Goal: Check status: Check status

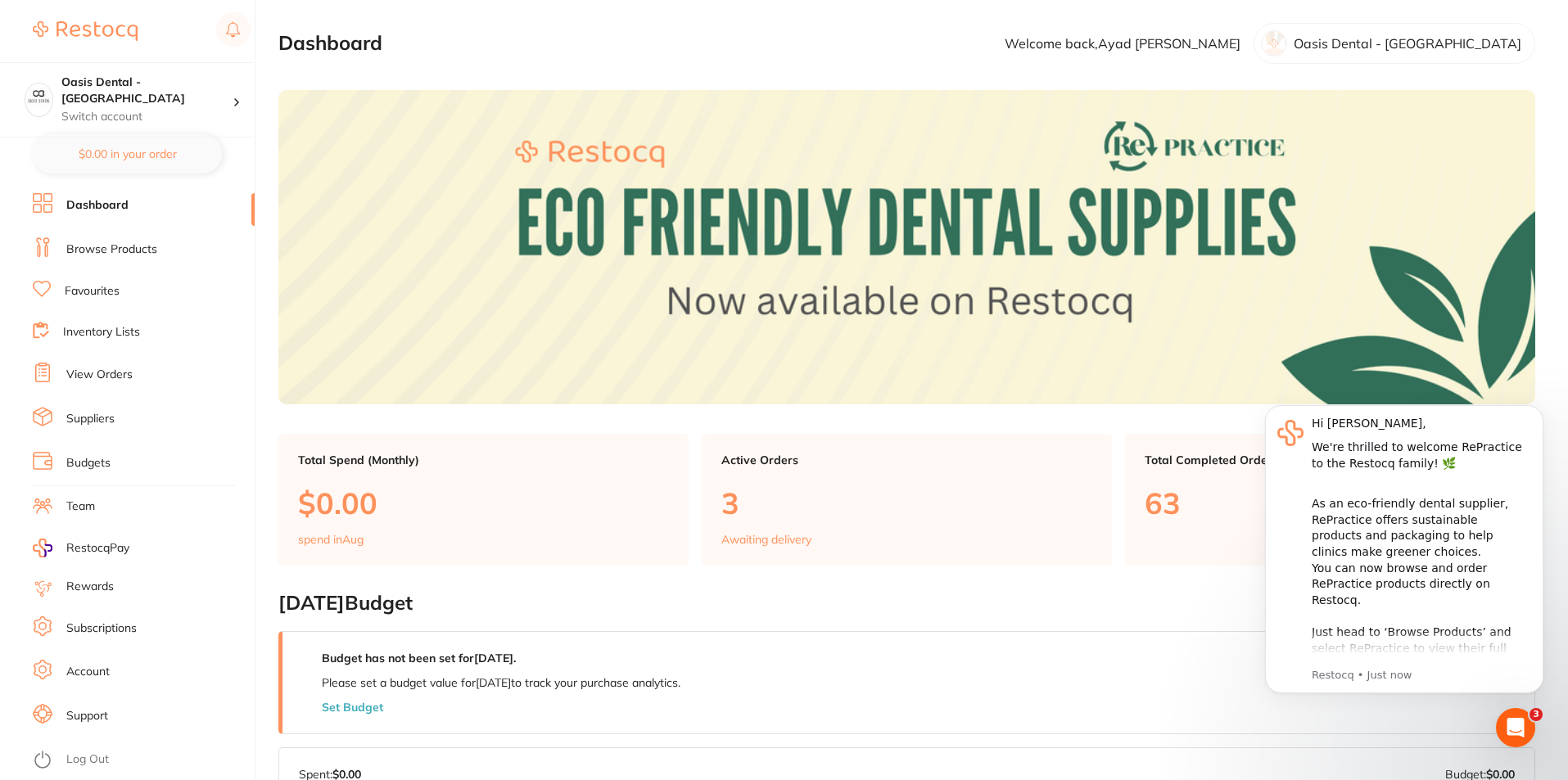
click at [103, 375] on link "View Orders" at bounding box center [100, 375] width 67 height 16
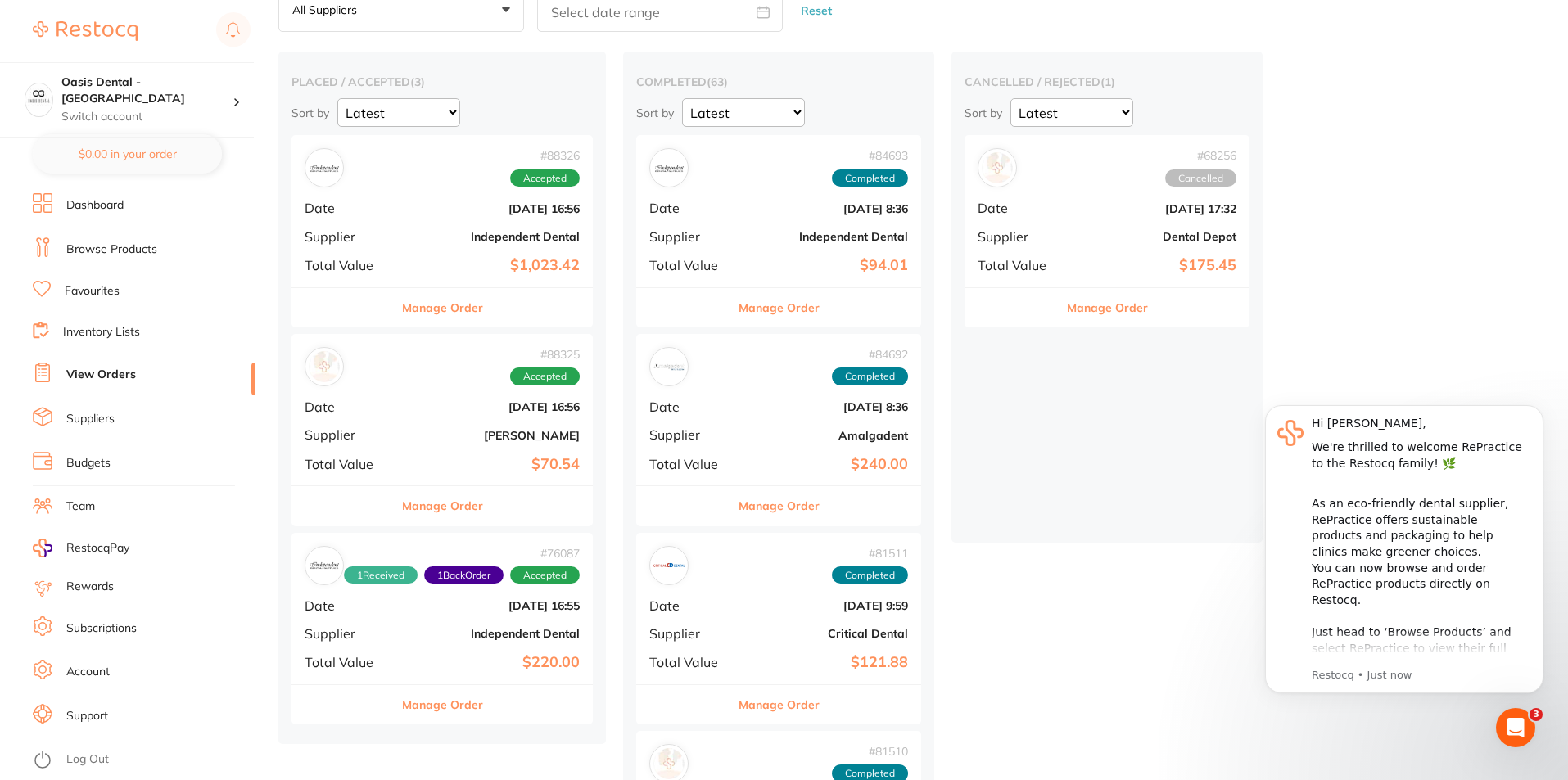
scroll to position [164, 0]
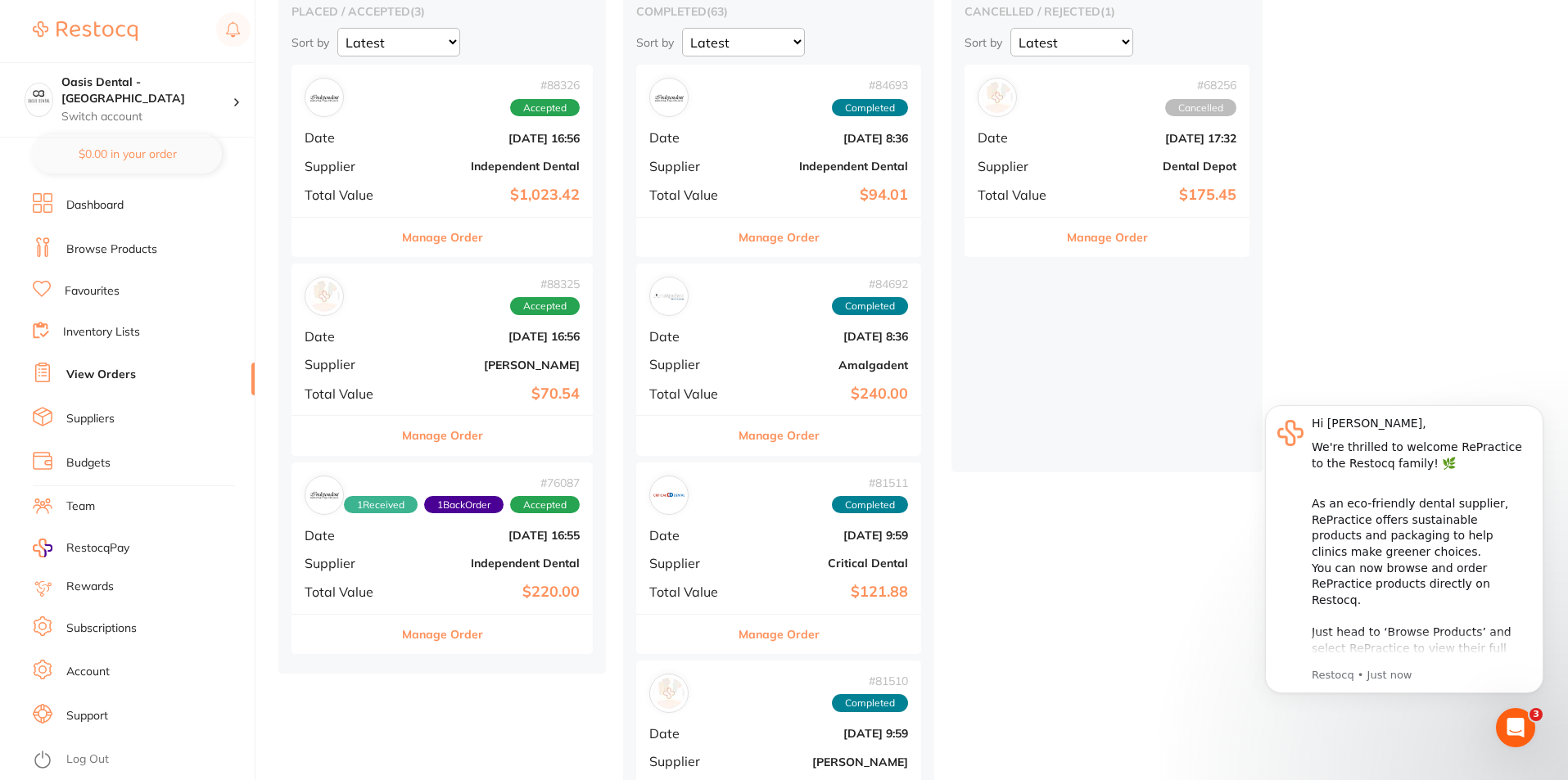
click at [528, 575] on div "# 76087 1 Received 1 Back Order Accepted Date [DATE] 16:55 Supplier Independent…" at bounding box center [442, 538] width 302 height 151
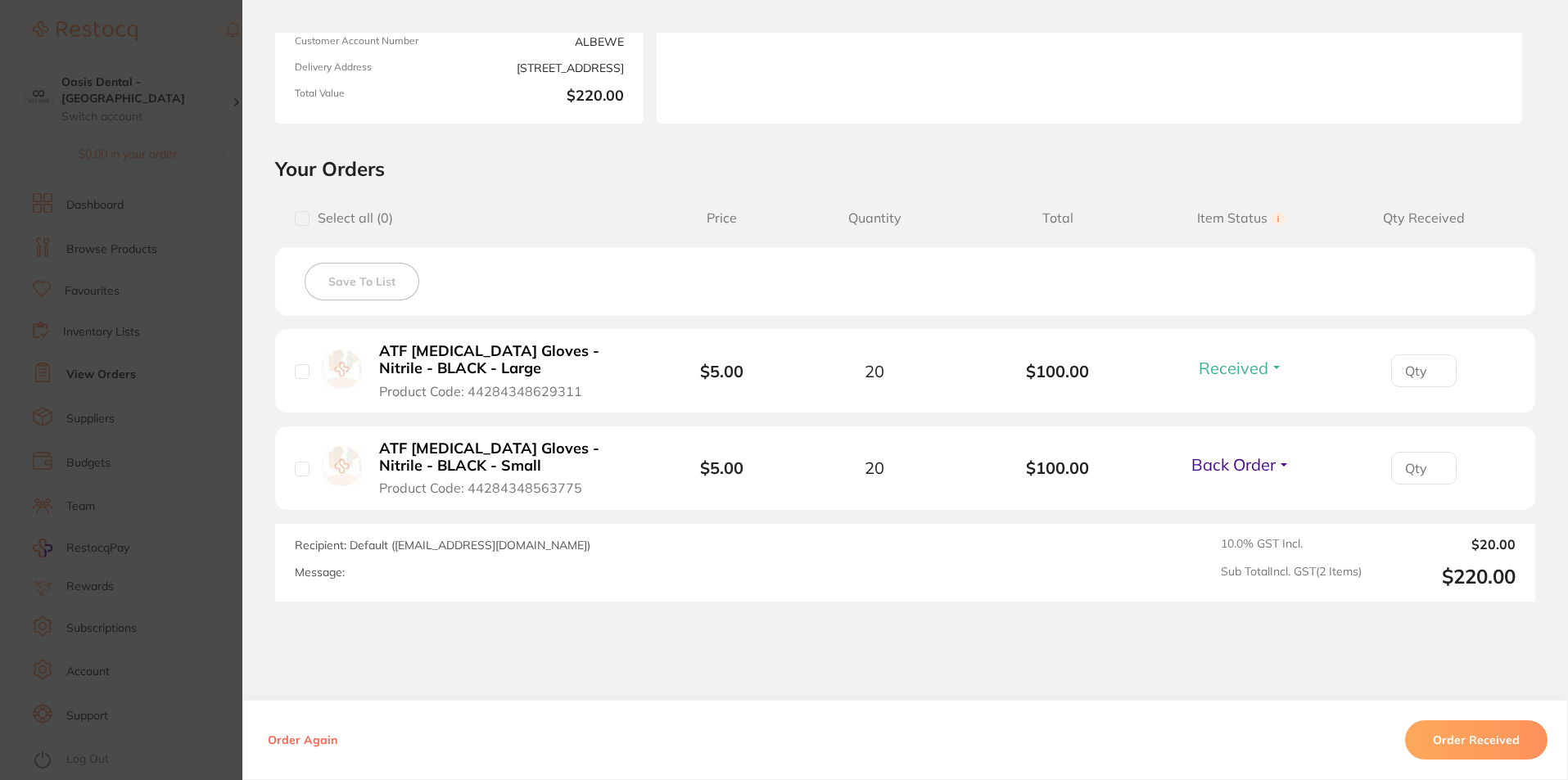
click at [194, 168] on section "Order ID: Restocq- 76087 Order Information 1 Received 1 Back Order Accepted Ord…" at bounding box center [784, 390] width 1568 height 780
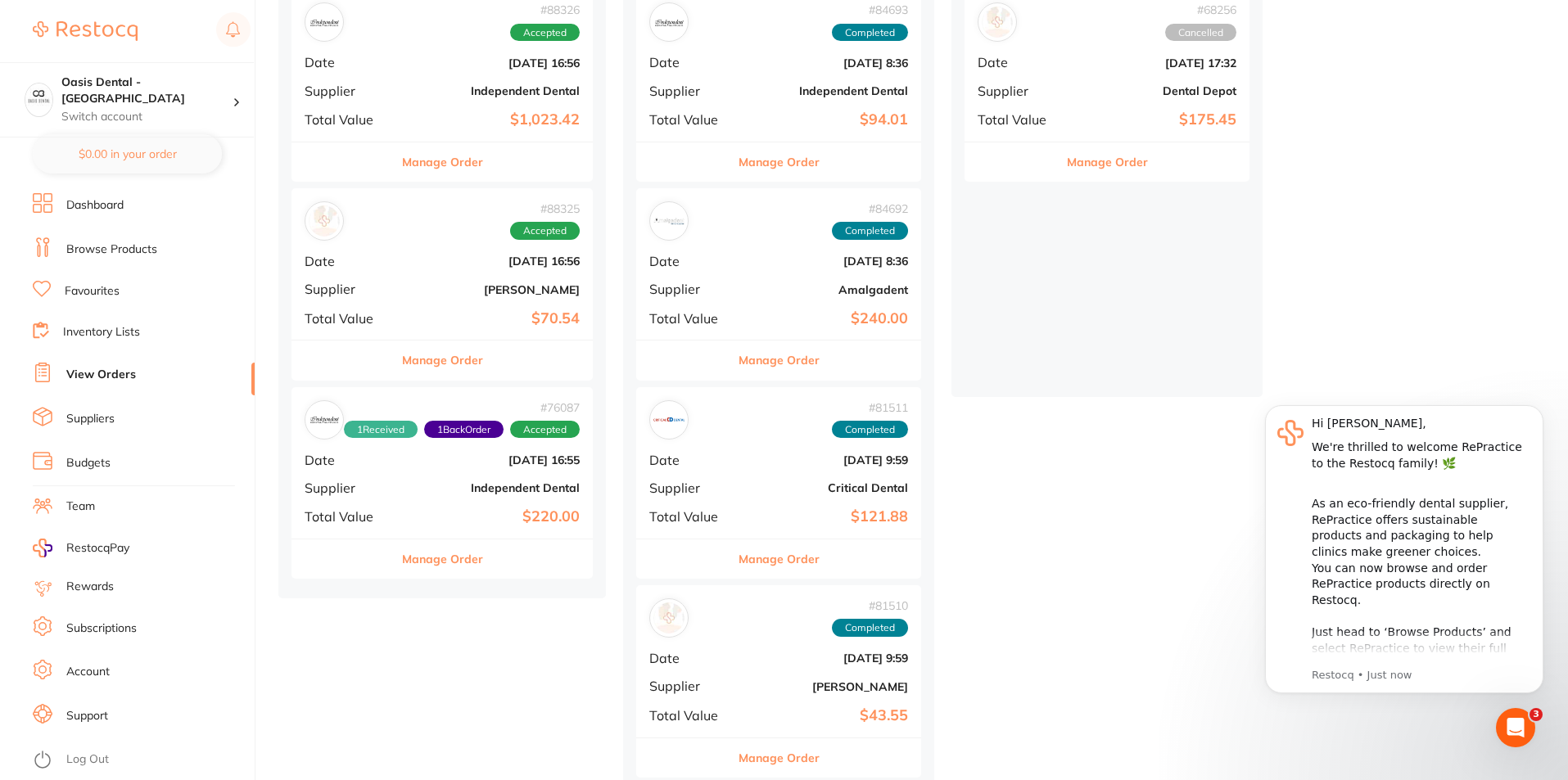
scroll to position [246, 0]
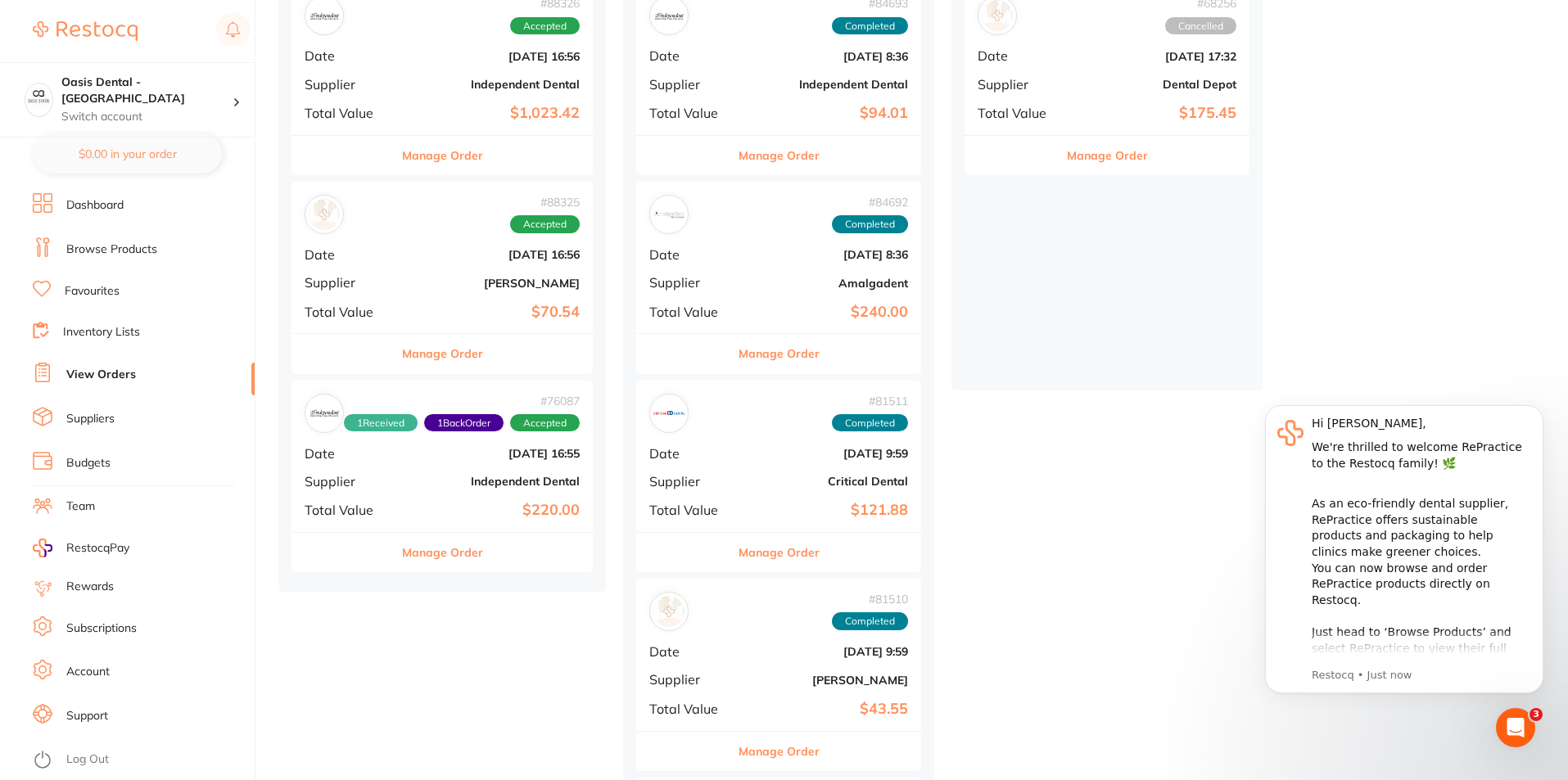
click at [496, 534] on div "Manage Order" at bounding box center [442, 551] width 302 height 40
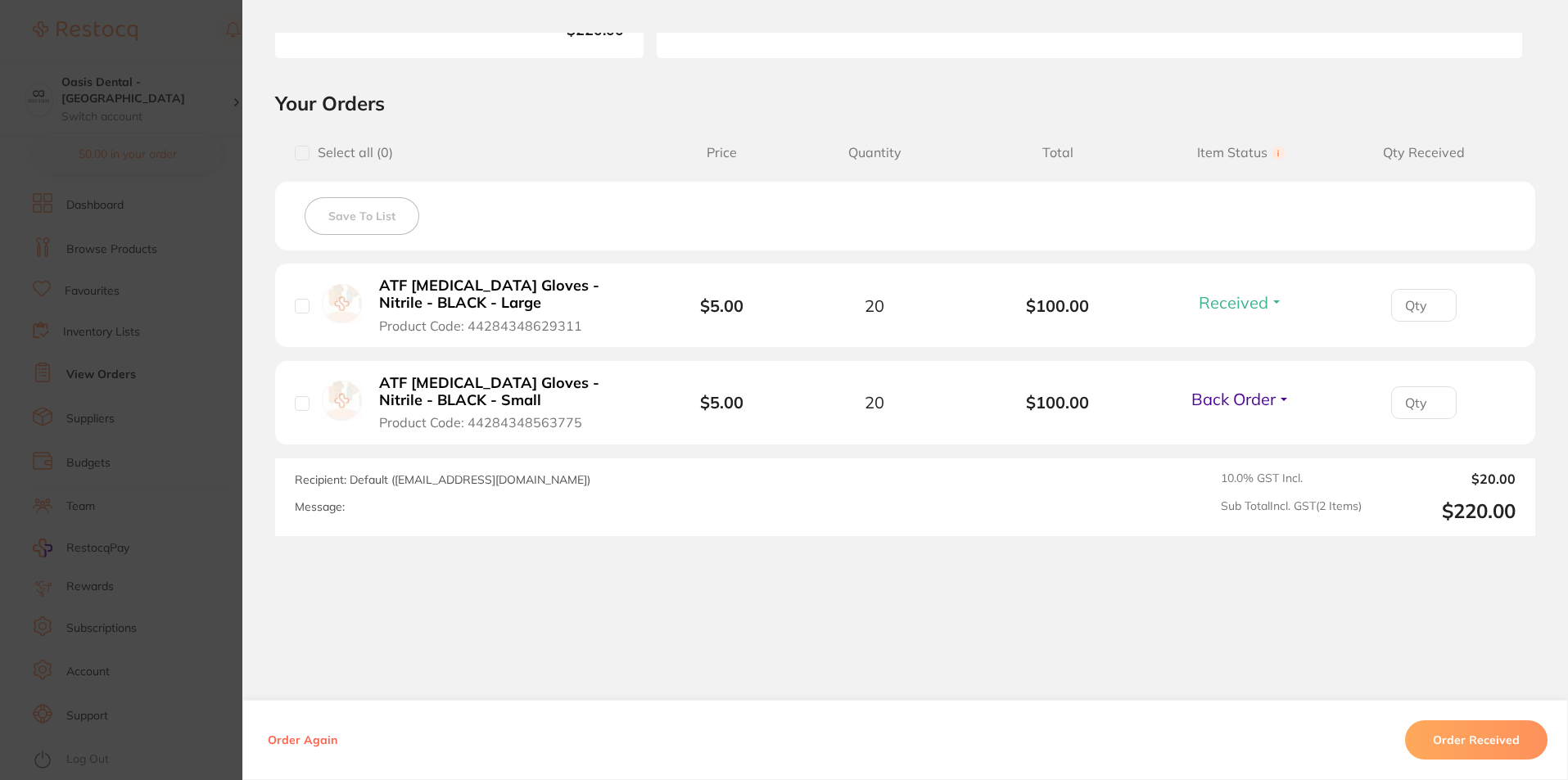
click at [1458, 729] on button "Order Received" at bounding box center [1476, 740] width 142 height 40
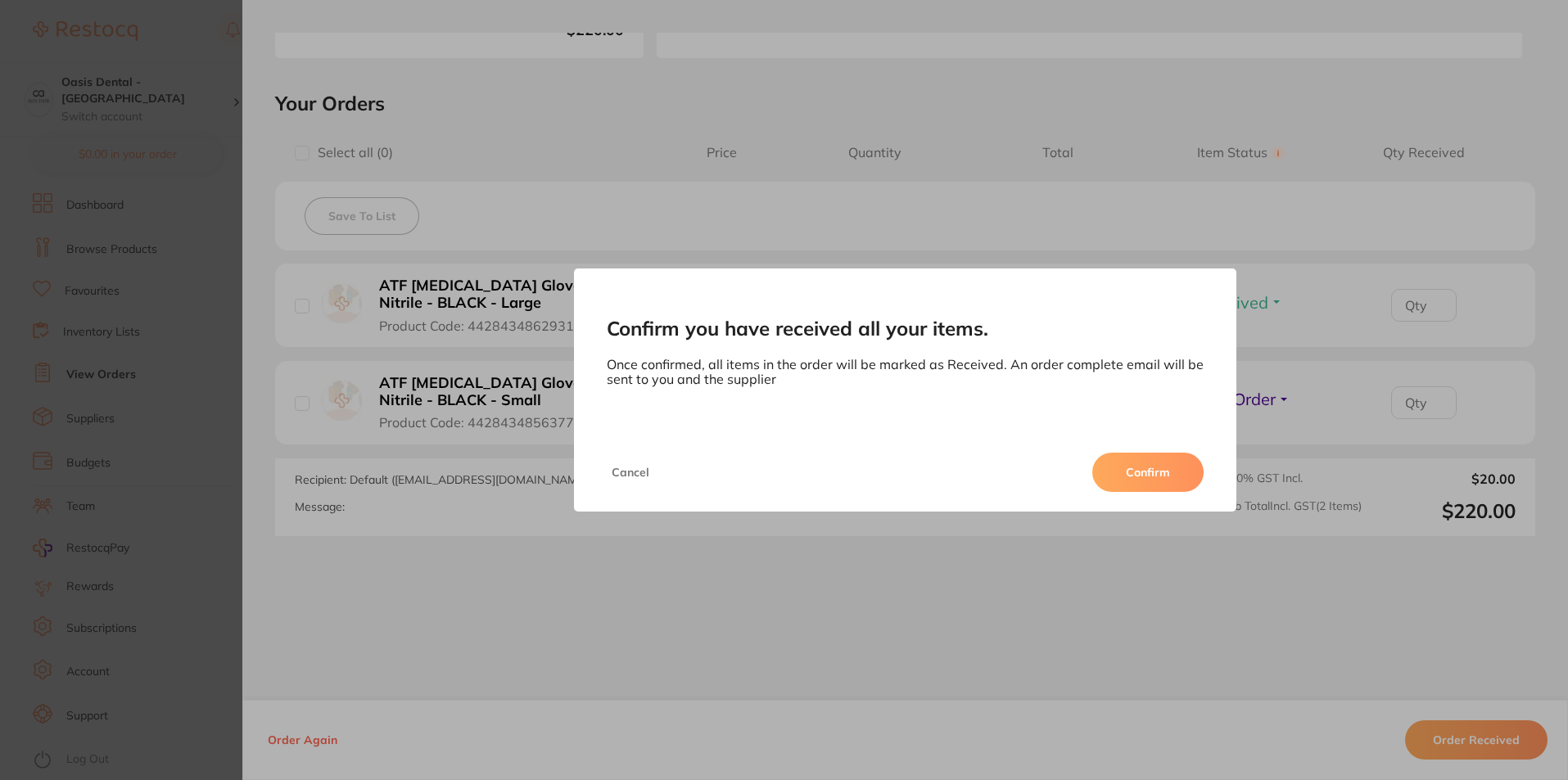
click at [1177, 476] on button "Confirm" at bounding box center [1149, 472] width 112 height 40
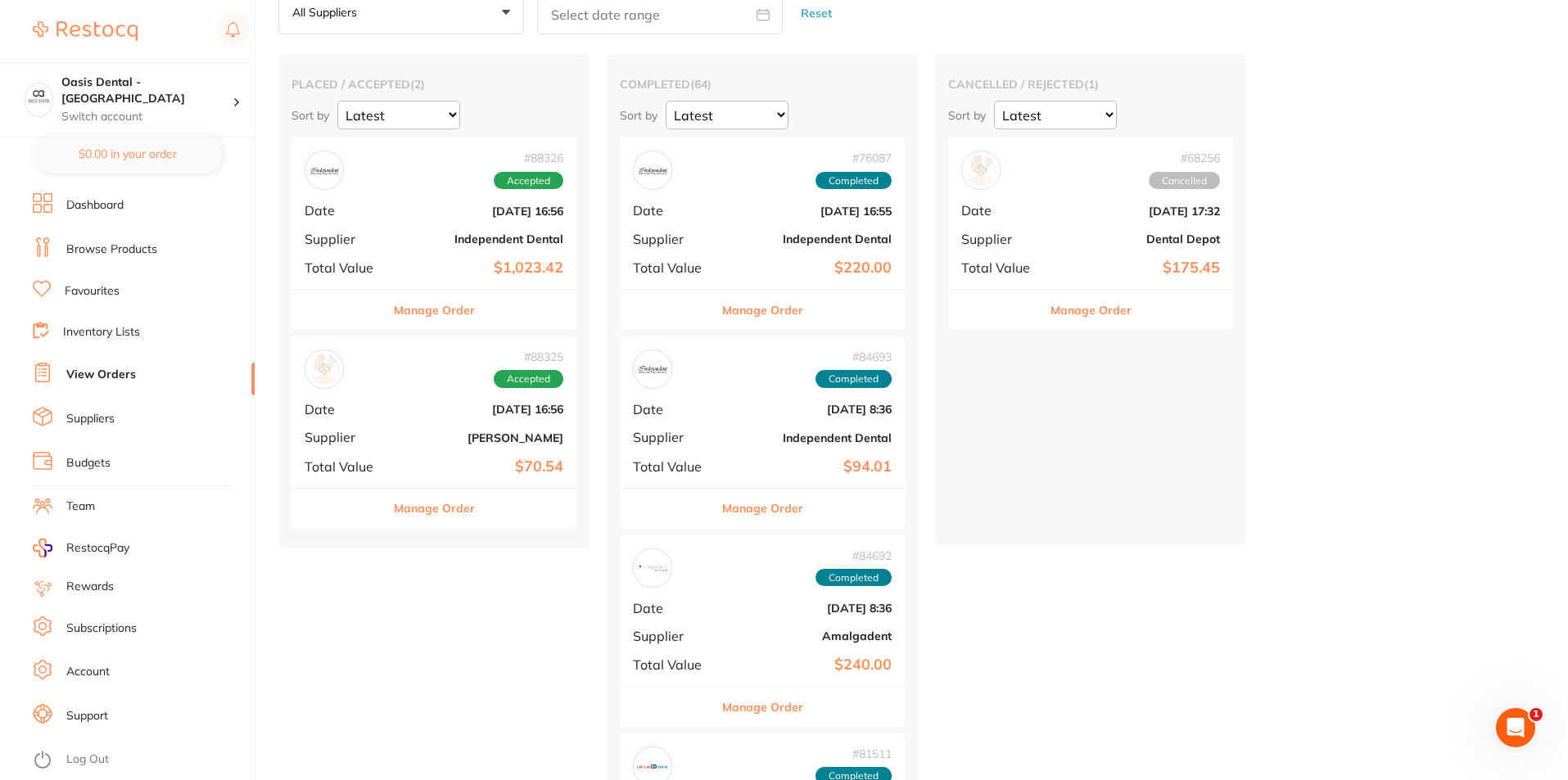
scroll to position [82, 0]
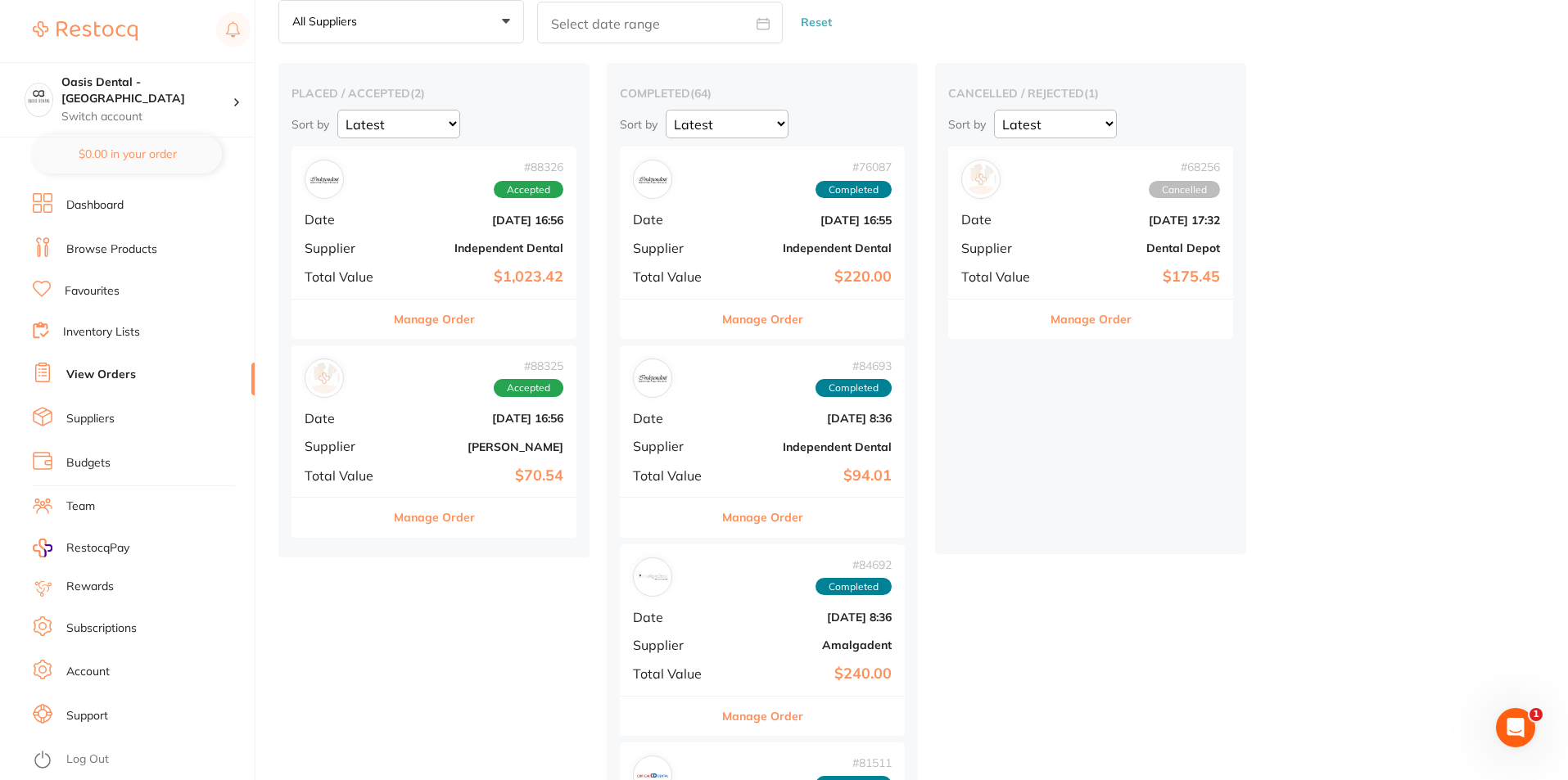
click at [371, 462] on div "# 88325 Accepted Date [DATE] 16:56 Supplier [PERSON_NAME] Total Value $70.54" at bounding box center [434, 421] width 285 height 151
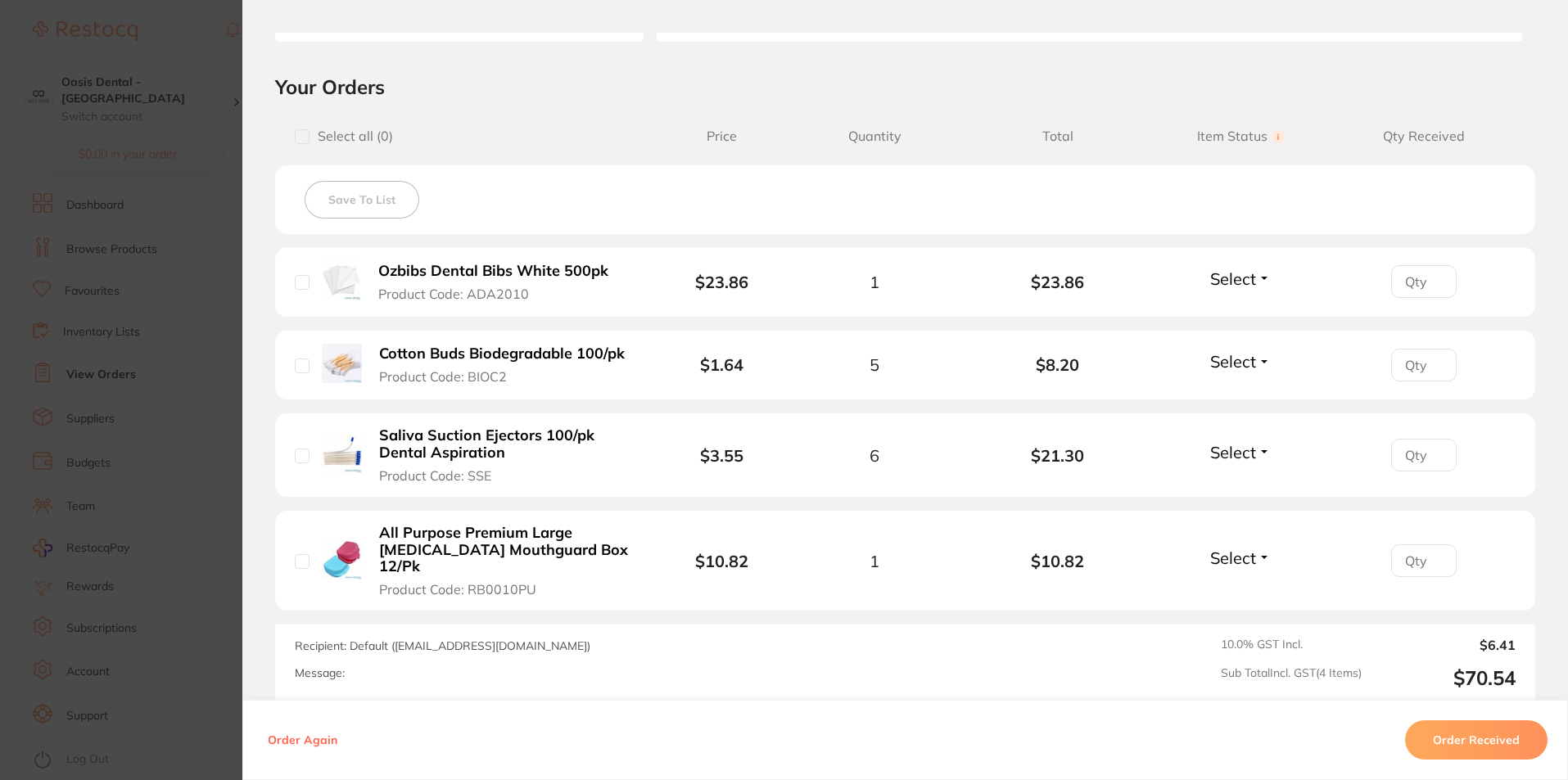
scroll to position [246, 0]
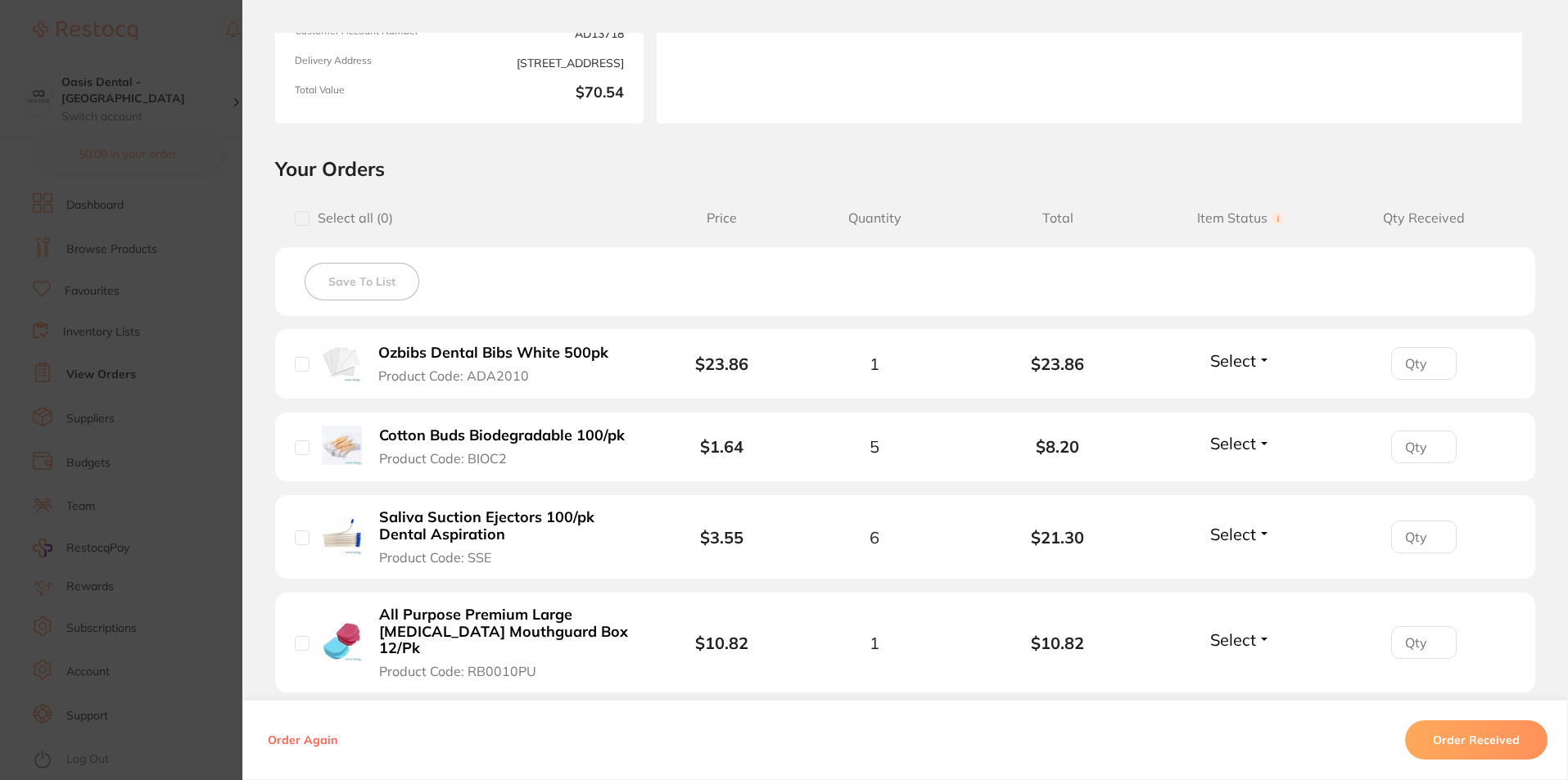
click at [181, 360] on section "Order ID: Restocq- 88325 Order Information Accepted Order Order Date [DATE] 16:…" at bounding box center [784, 390] width 1568 height 780
